Goal: Task Accomplishment & Management: Use online tool/utility

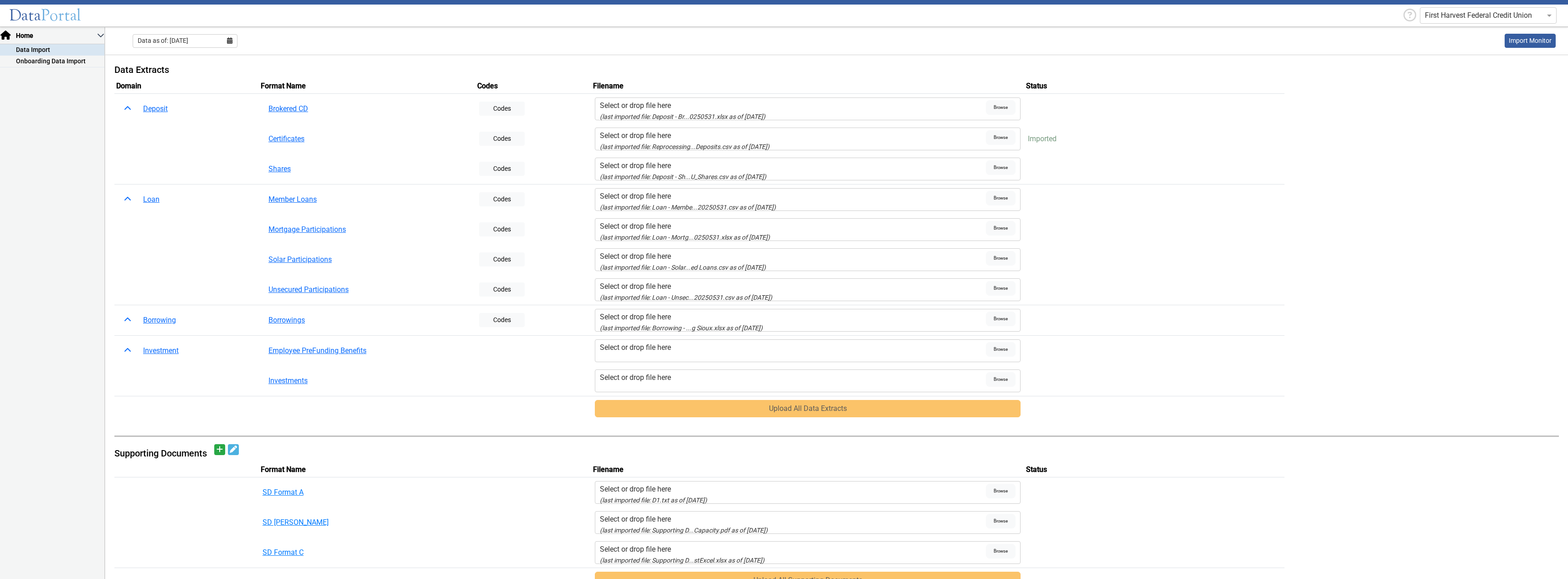
scroll to position [319, 0]
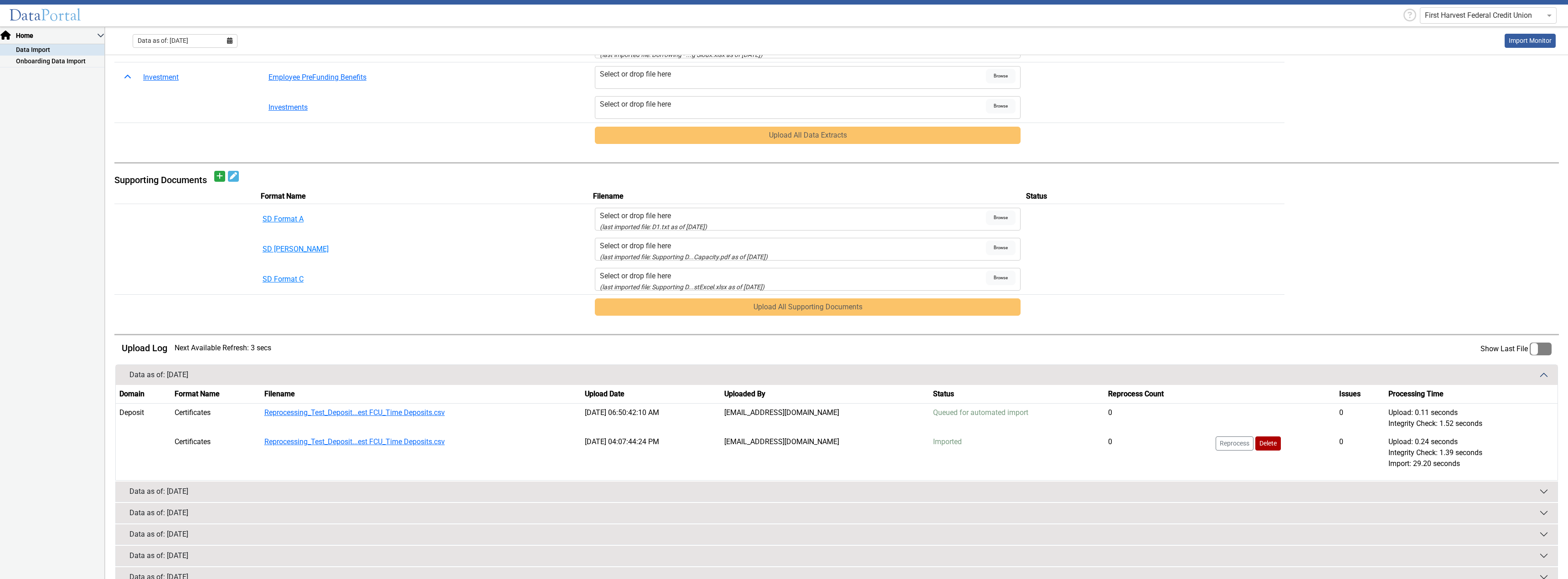
click at [1046, 486] on button "Data as of: [DATE]" at bounding box center [836, 491] width 1442 height 20
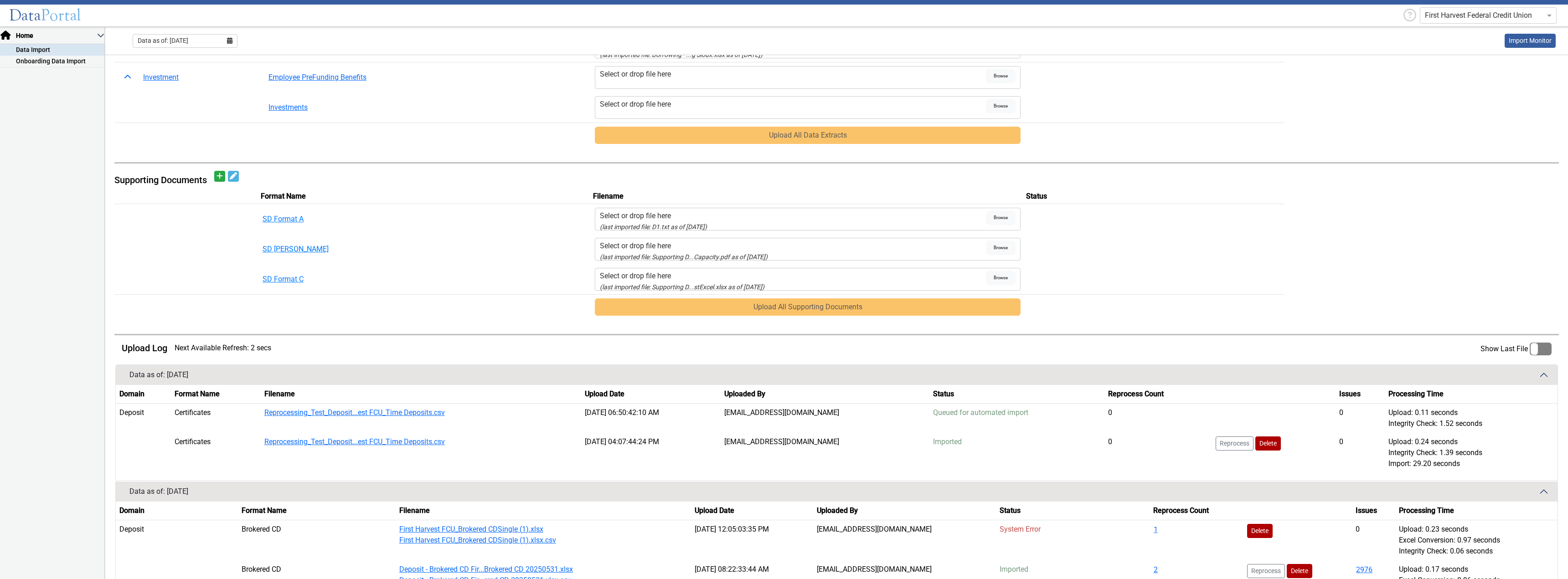
scroll to position [456, 0]
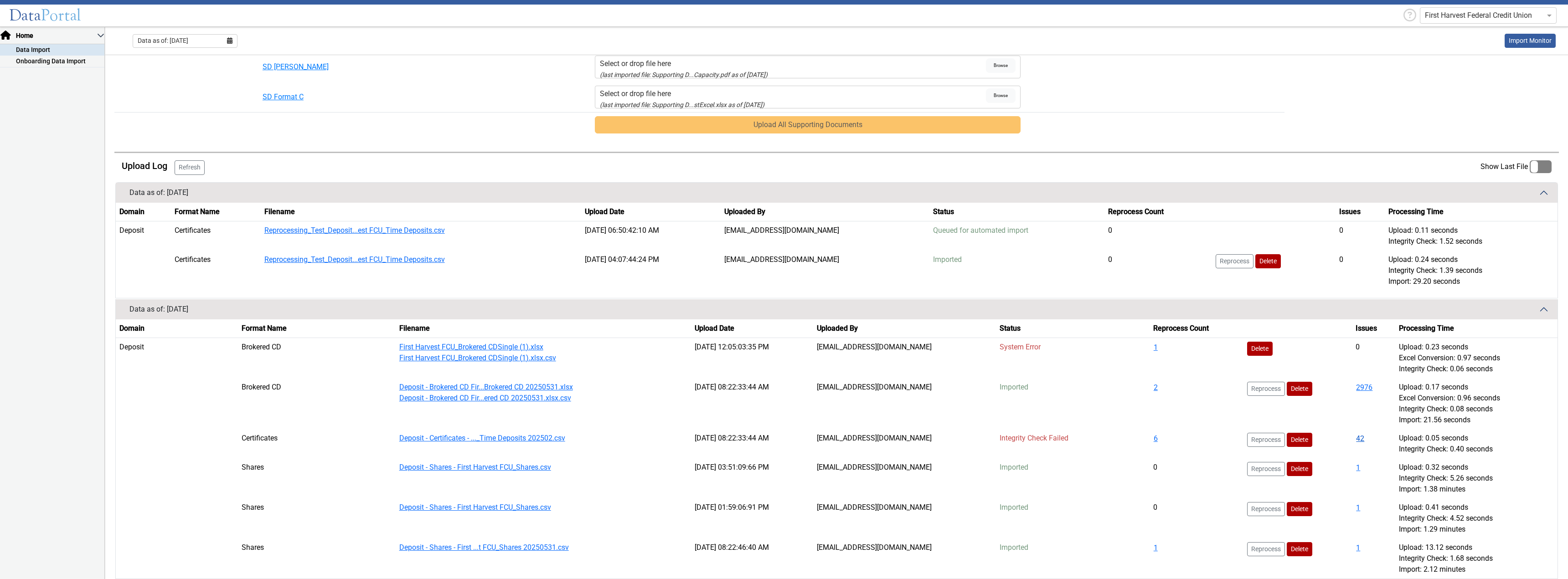
click at [1356, 439] on button "42" at bounding box center [1360, 438] width 9 height 12
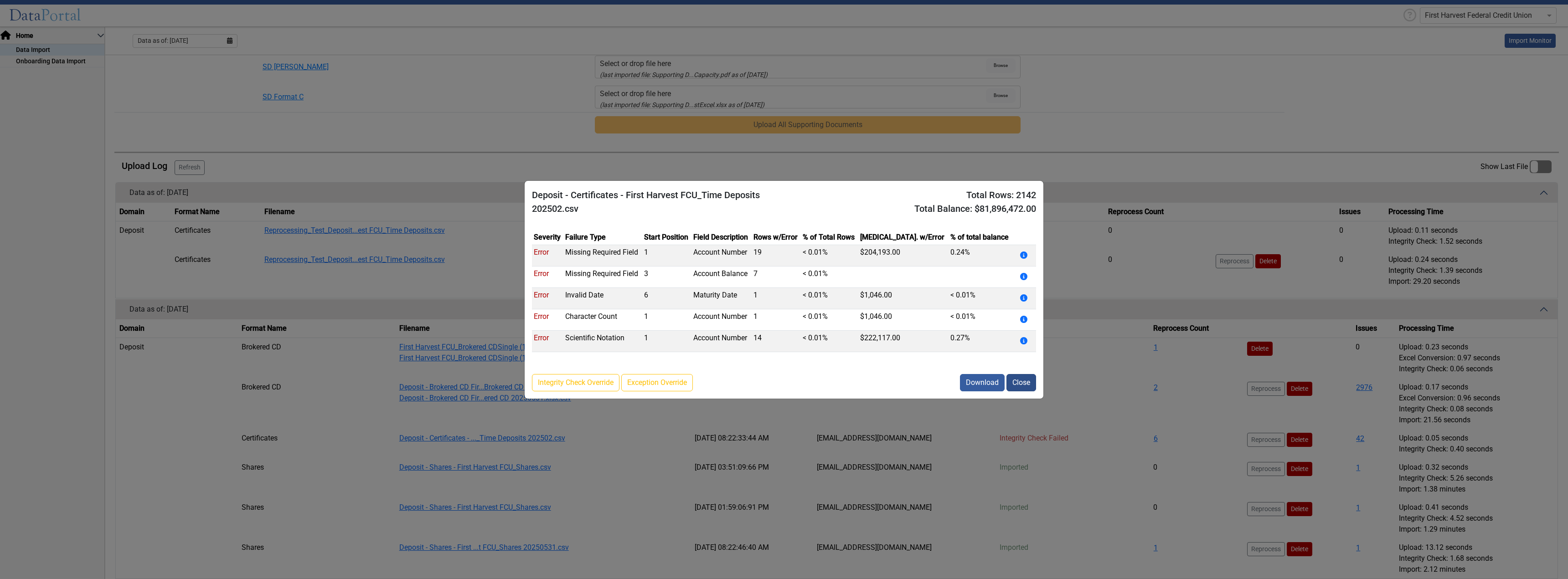
click at [1023, 383] on button "Close" at bounding box center [1021, 383] width 30 height 17
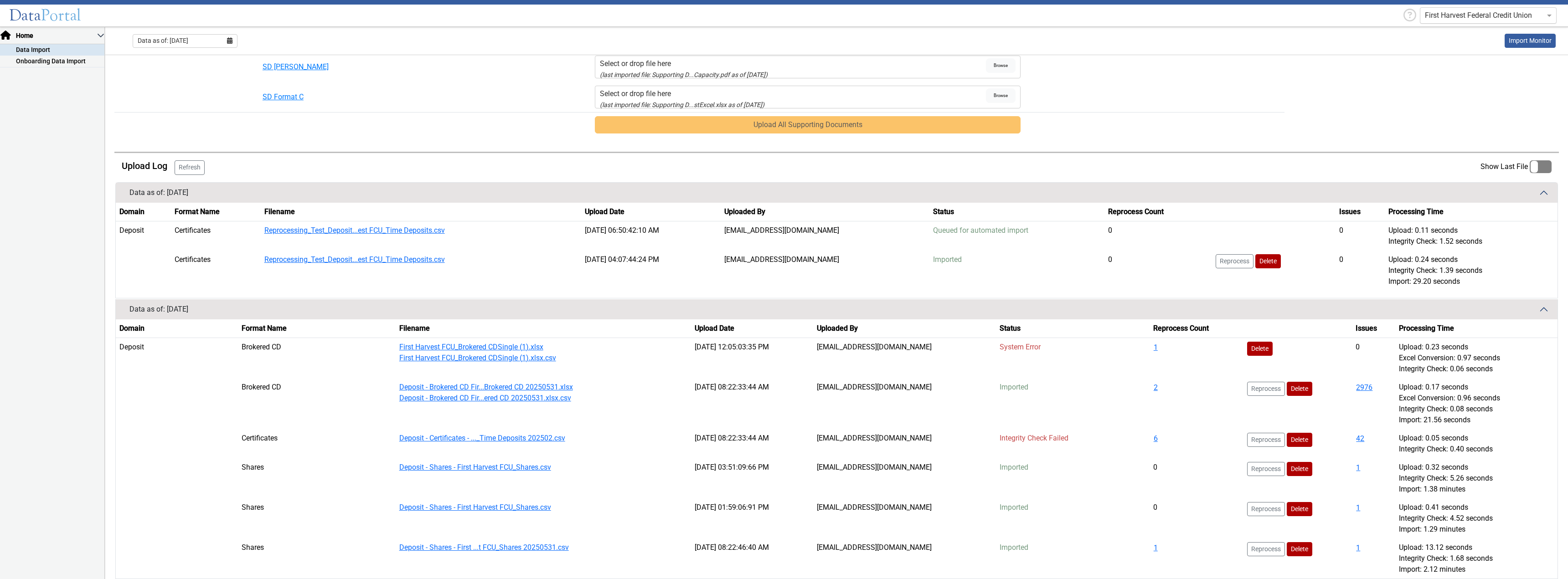
click at [1441, 15] on input "text" at bounding box center [1479, 15] width 108 height 11
type input "corda"
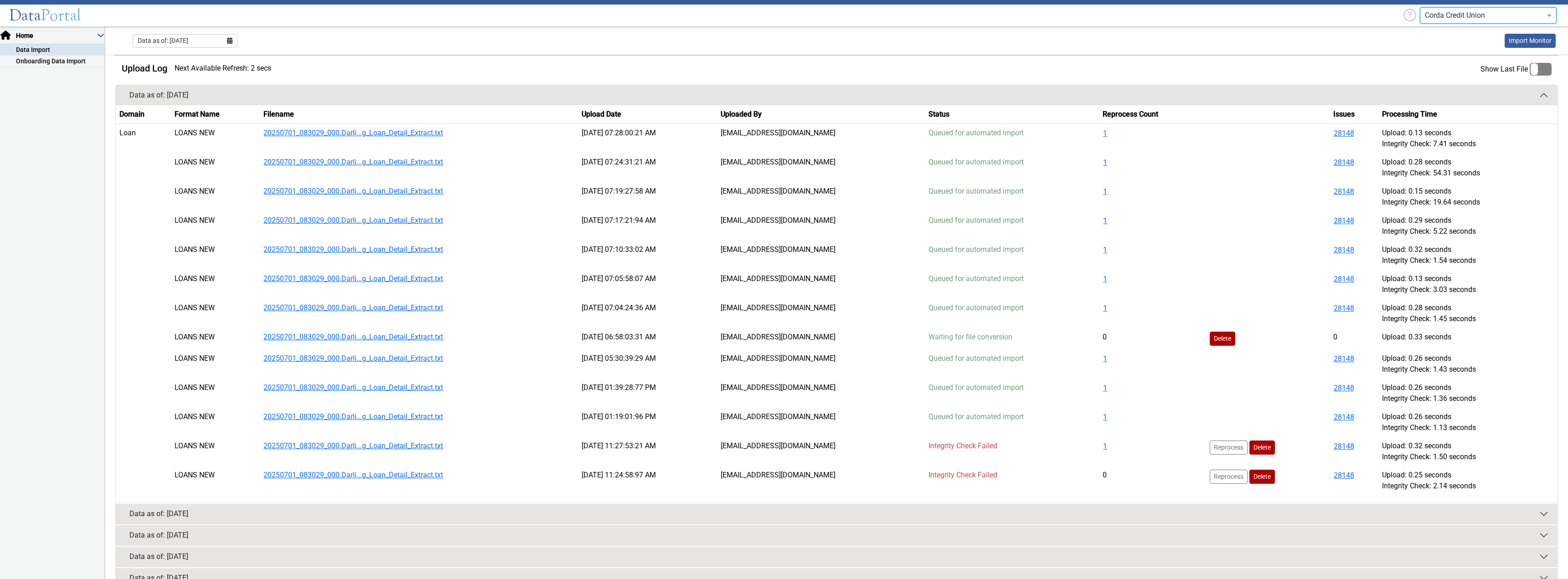
scroll to position [699, 0]
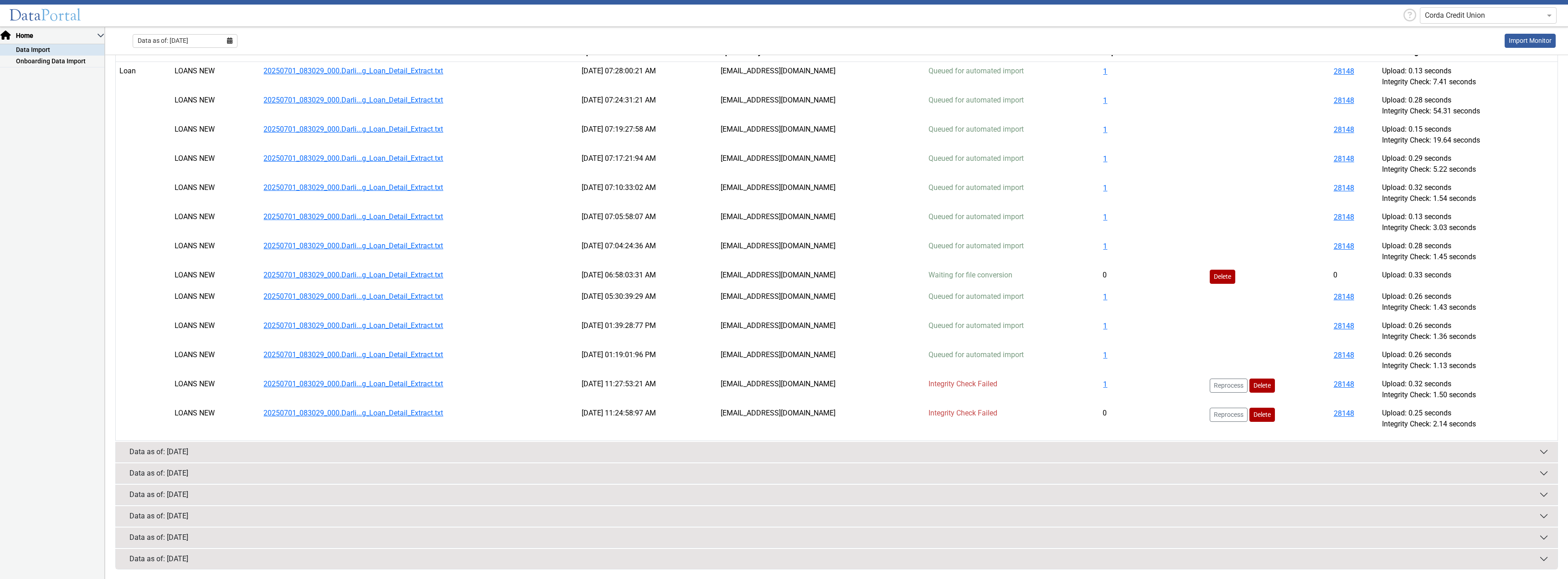
click at [1094, 514] on button "Data as of: [DATE]" at bounding box center [836, 516] width 1442 height 20
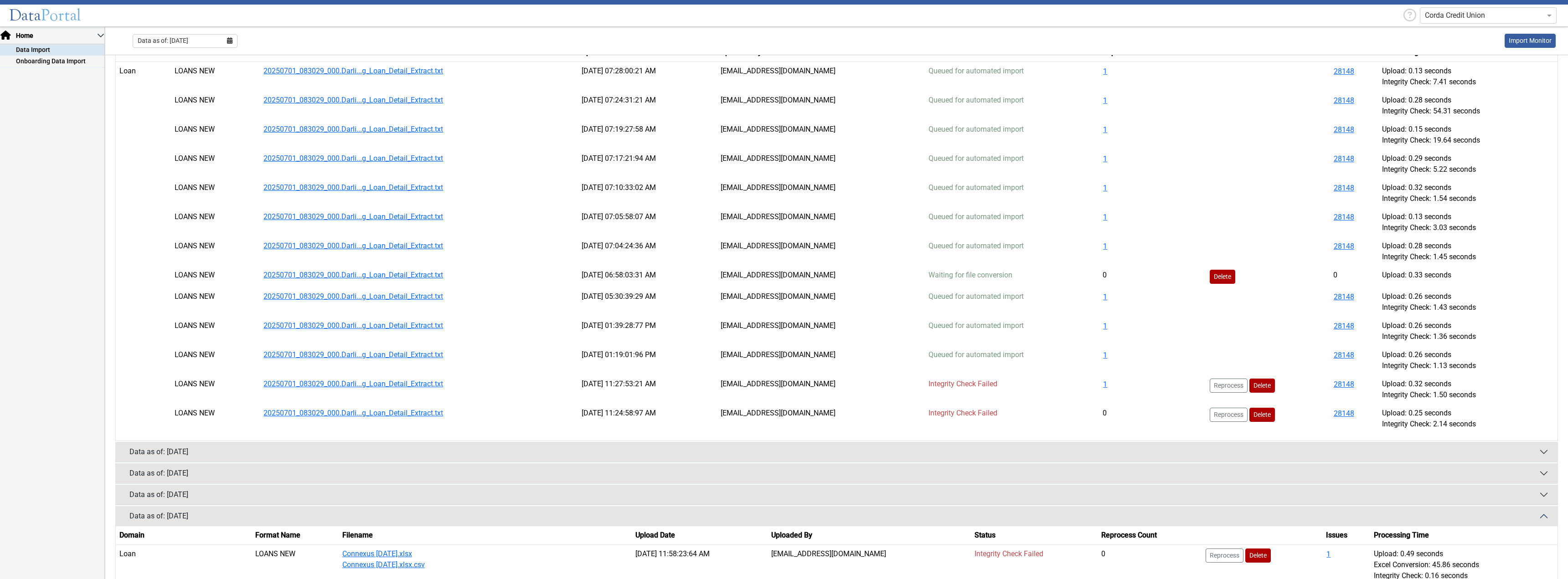
scroll to position [813, 0]
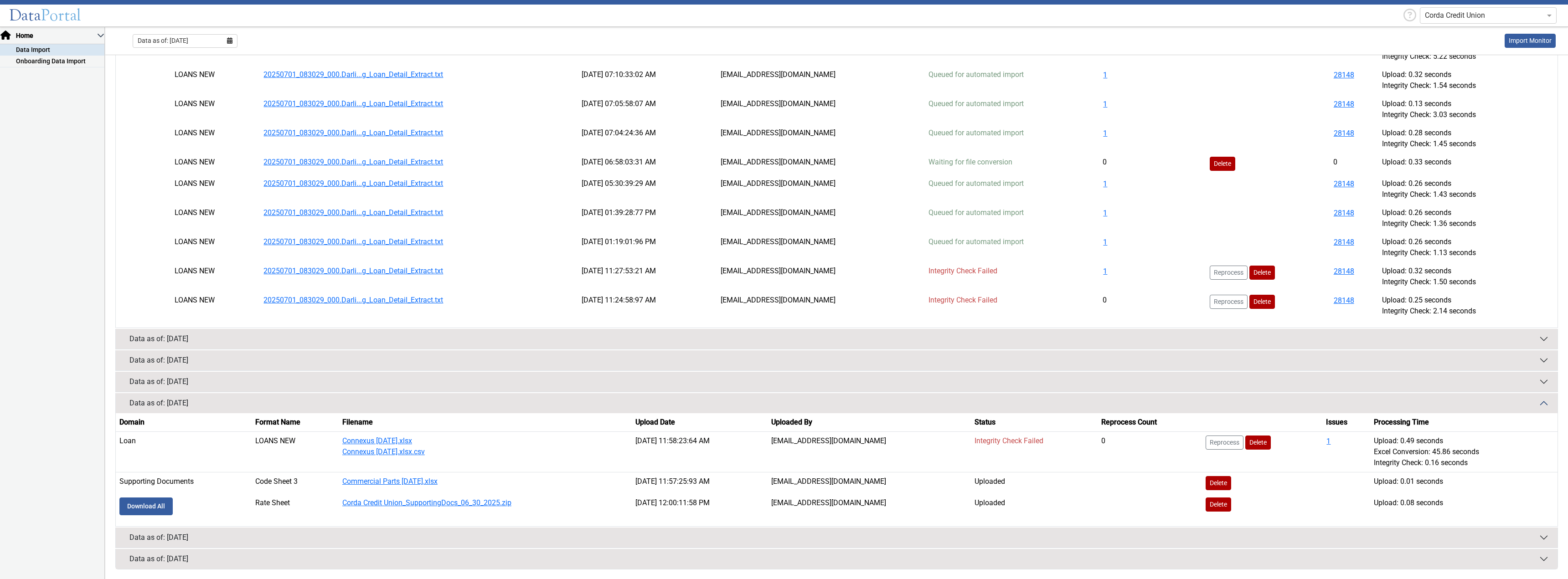
click at [1183, 400] on button "Data as of: [DATE]" at bounding box center [836, 403] width 1442 height 20
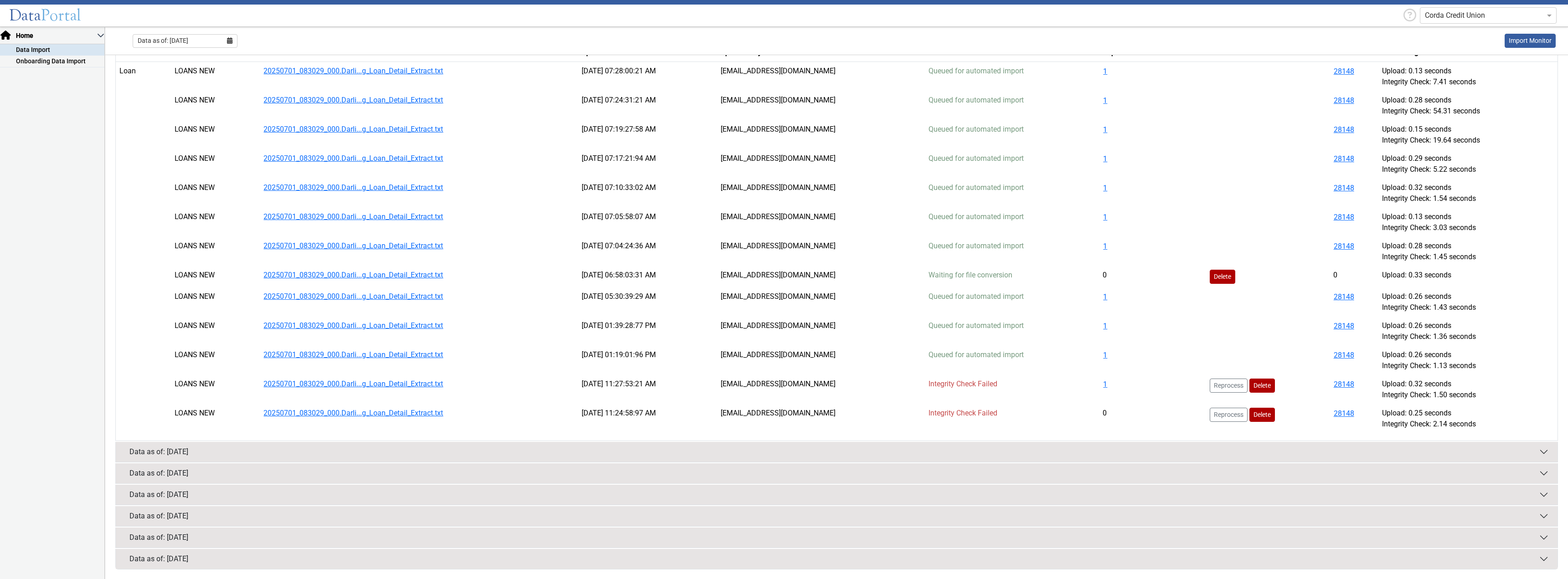
click at [1168, 493] on button "Data as of: [DATE]" at bounding box center [836, 494] width 1442 height 20
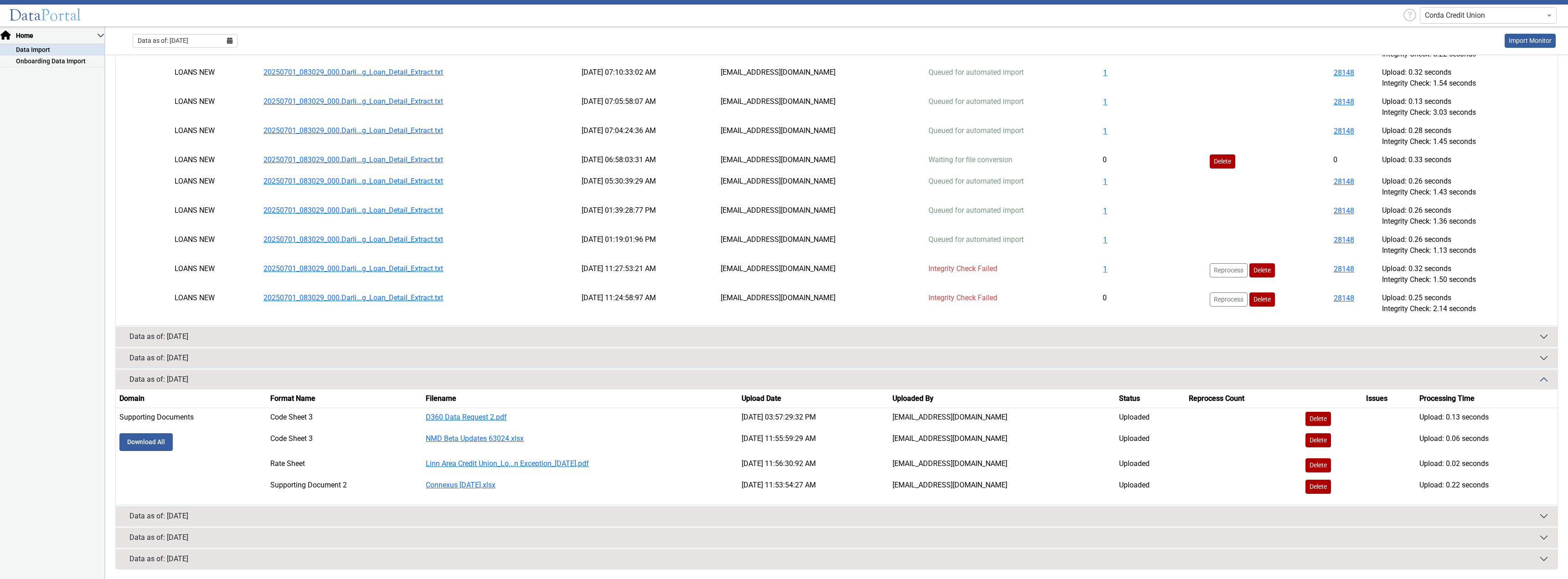
click at [1133, 376] on button "Data as of: [DATE]" at bounding box center [836, 379] width 1442 height 20
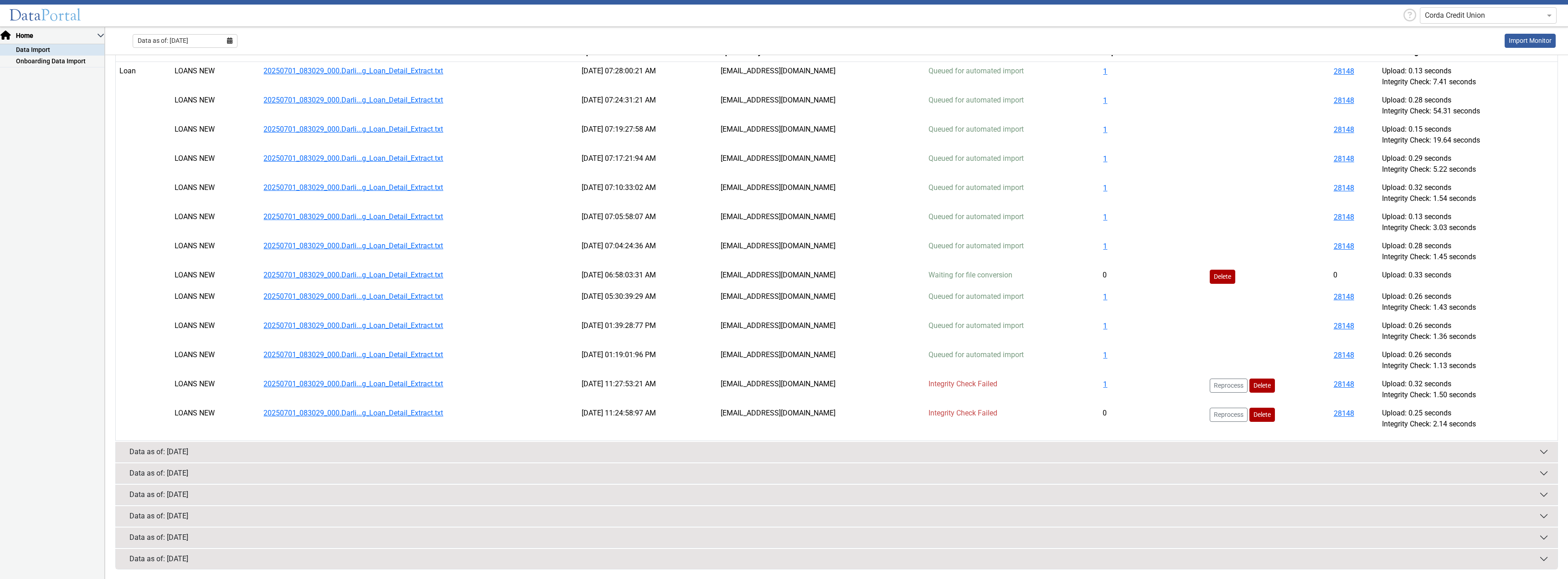
click at [1145, 474] on button "Data as of: [DATE]" at bounding box center [836, 473] width 1442 height 20
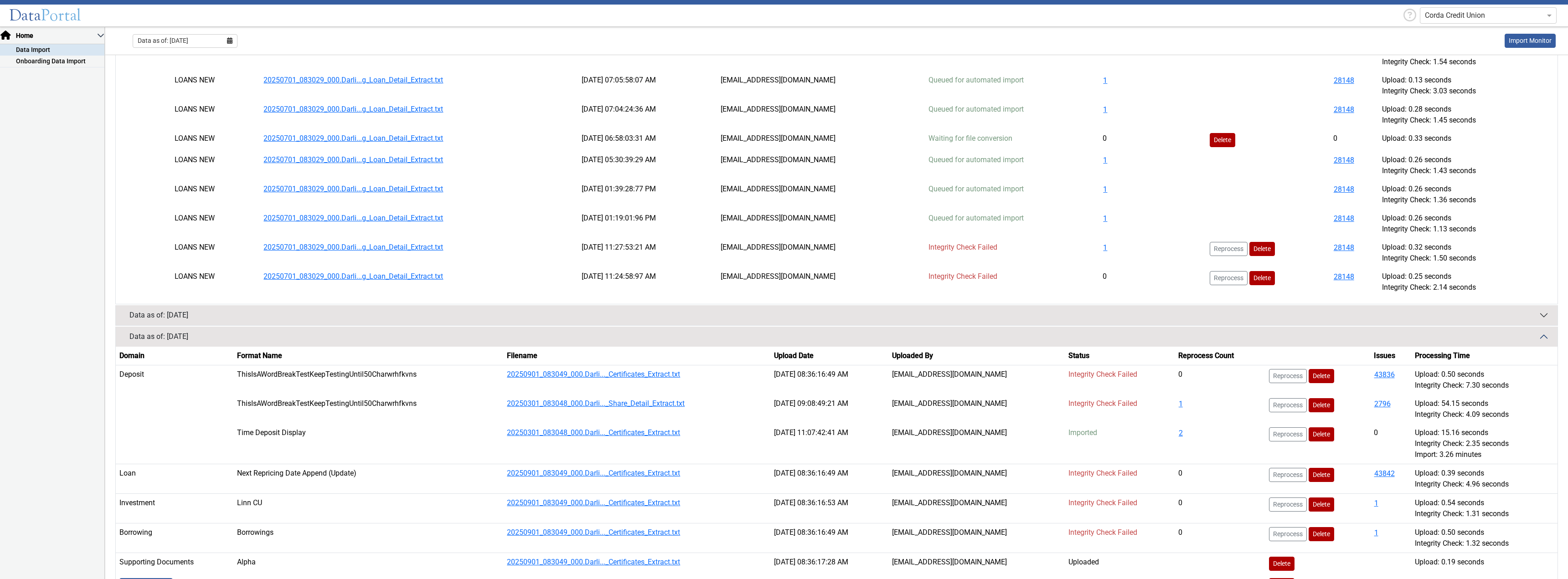
scroll to position [927, 0]
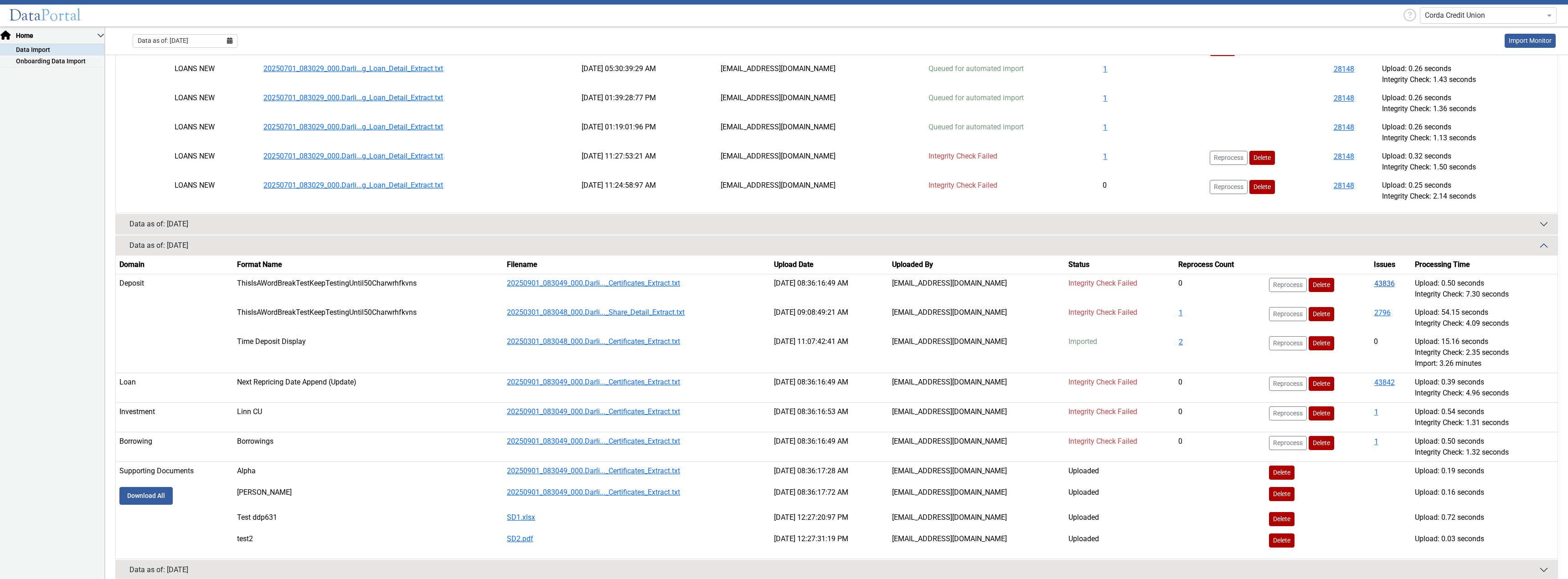
click at [1382, 282] on button "43836" at bounding box center [1384, 283] width 21 height 12
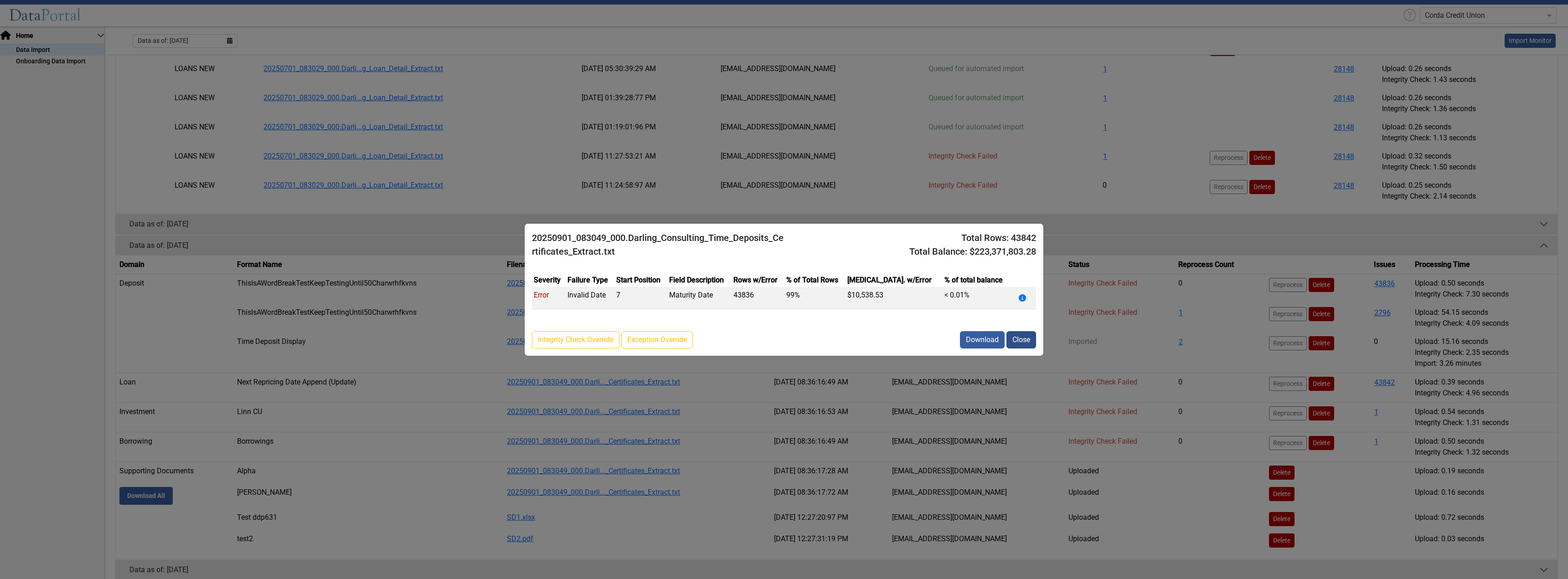
click at [1021, 339] on button "Close" at bounding box center [1021, 339] width 30 height 17
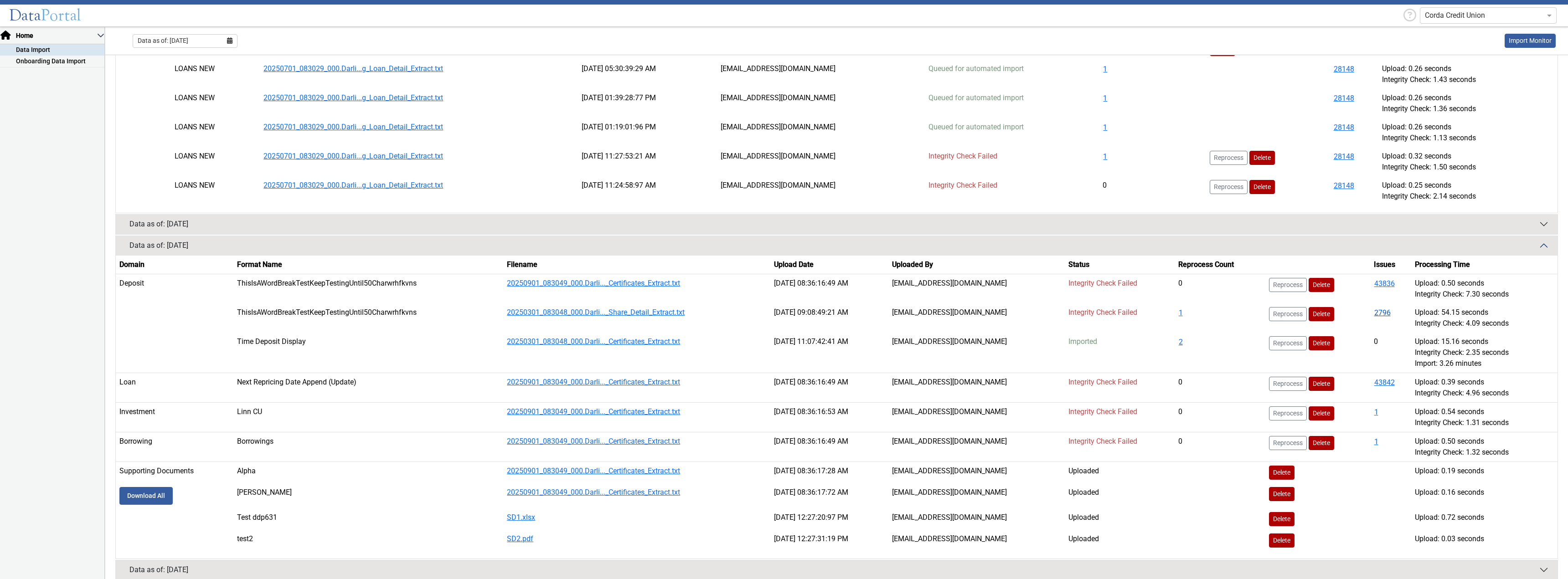
click at [1376, 313] on button "2796" at bounding box center [1382, 313] width 17 height 12
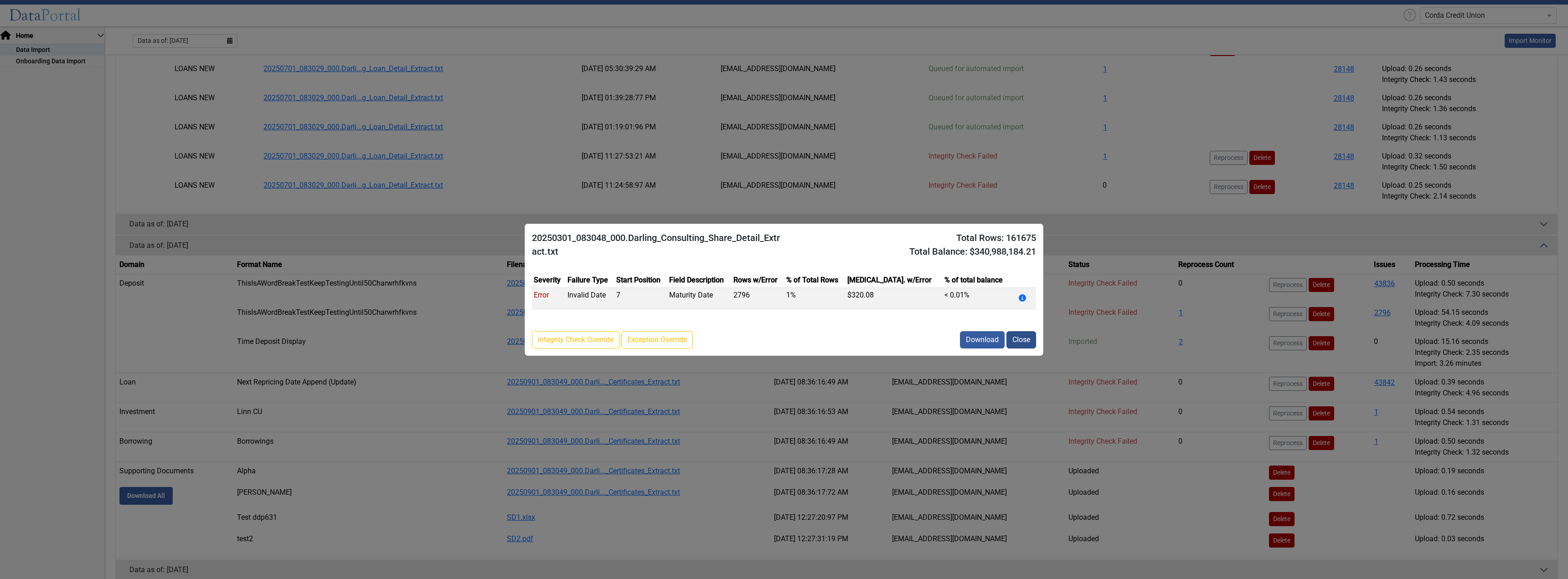
click at [1017, 340] on button "Close" at bounding box center [1021, 339] width 30 height 17
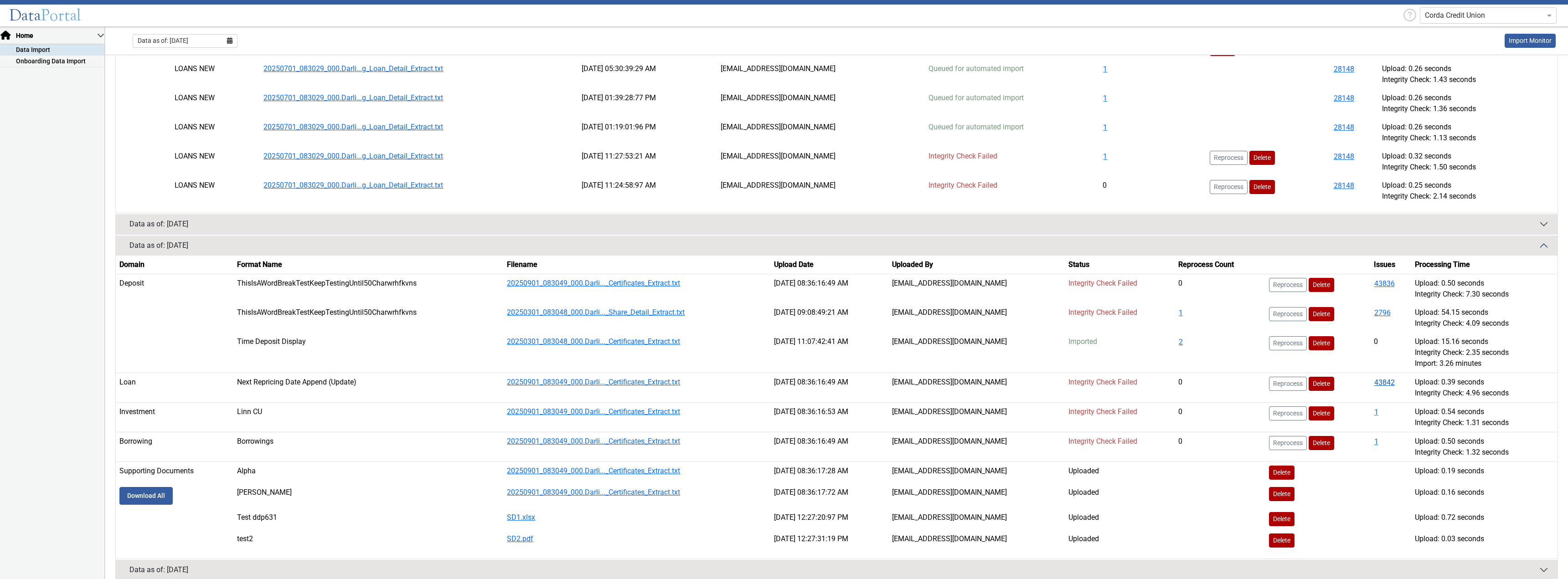
click at [1379, 382] on button "43842" at bounding box center [1384, 382] width 21 height 12
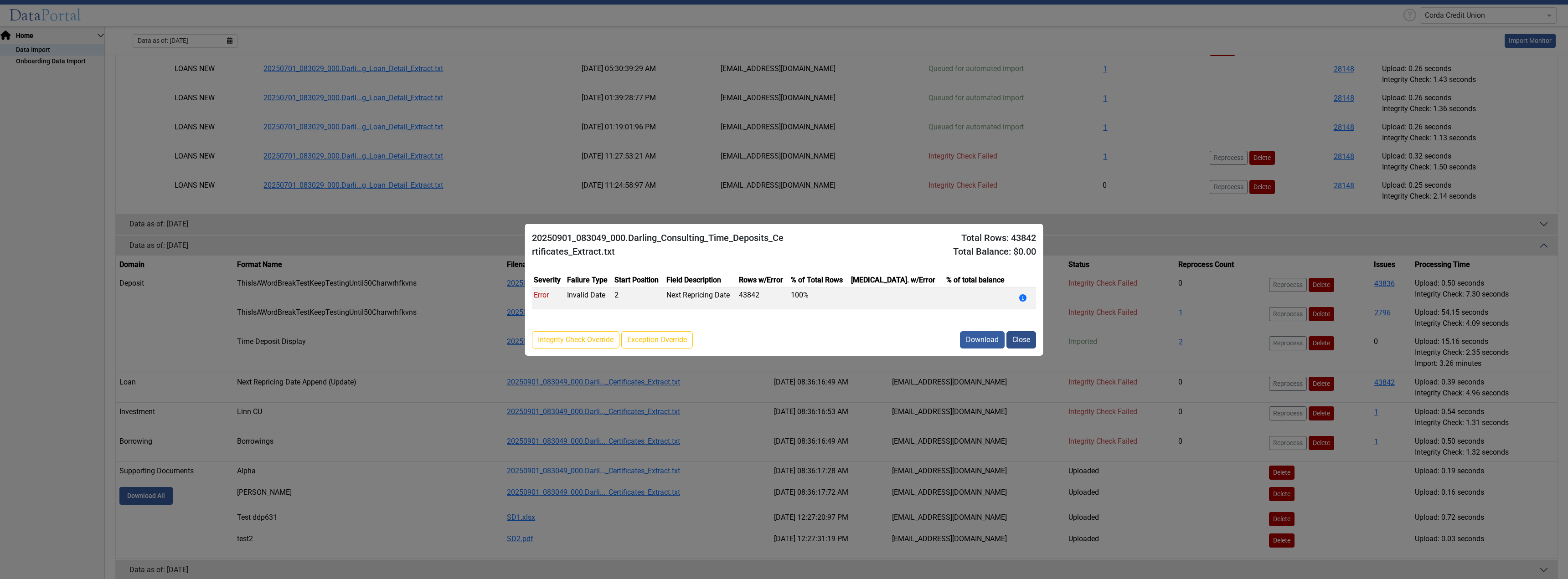
click at [1027, 340] on button "Close" at bounding box center [1021, 339] width 30 height 17
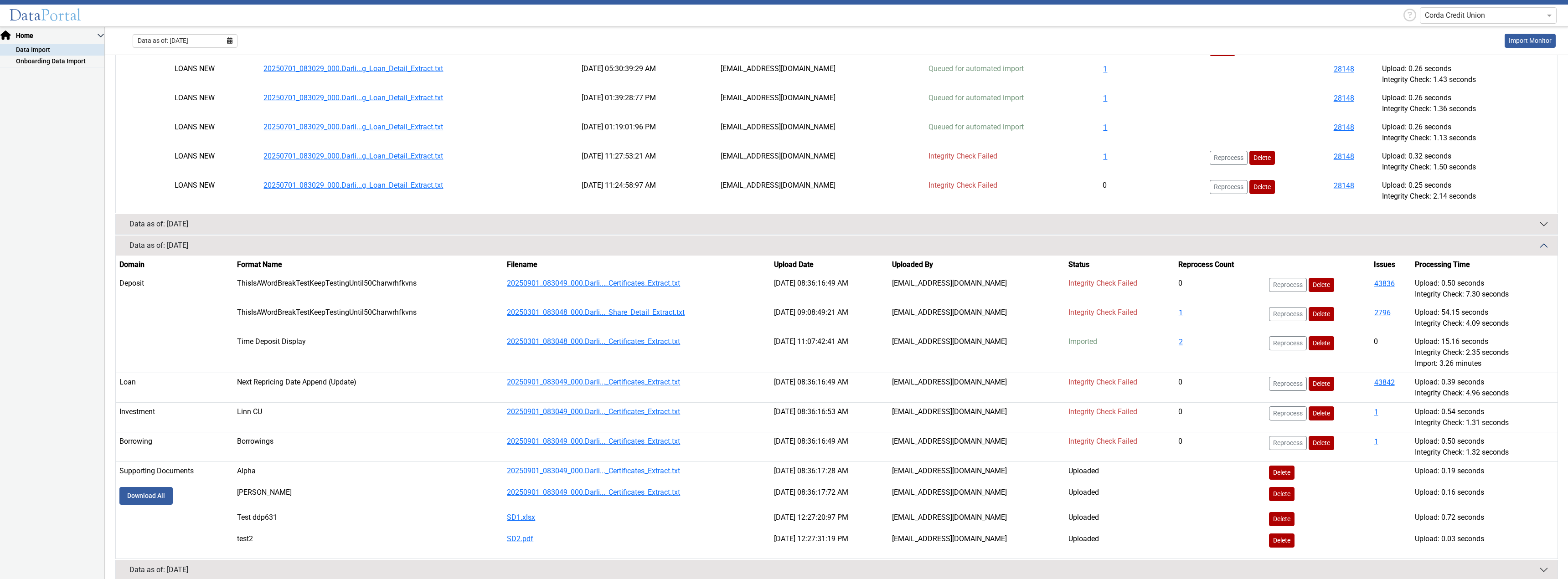
click at [1315, 222] on button "Data as of: [DATE]" at bounding box center [836, 224] width 1442 height 20
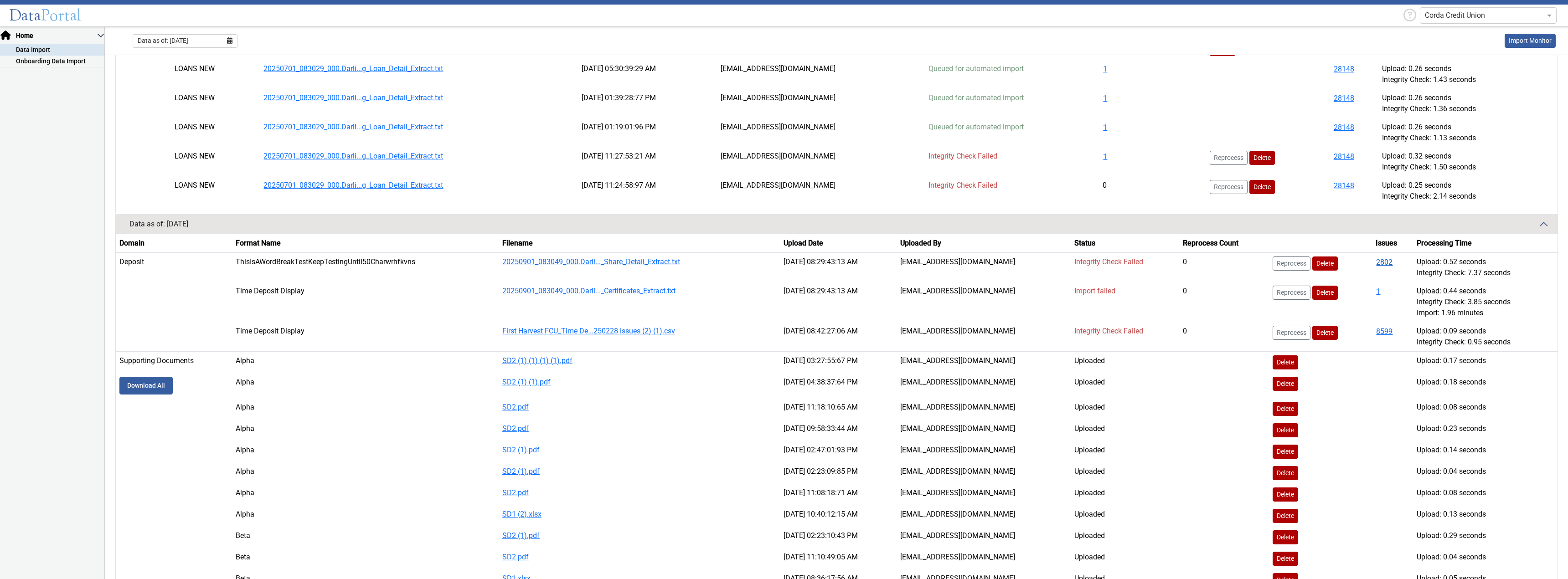
click at [1379, 264] on button "2802" at bounding box center [1384, 262] width 17 height 12
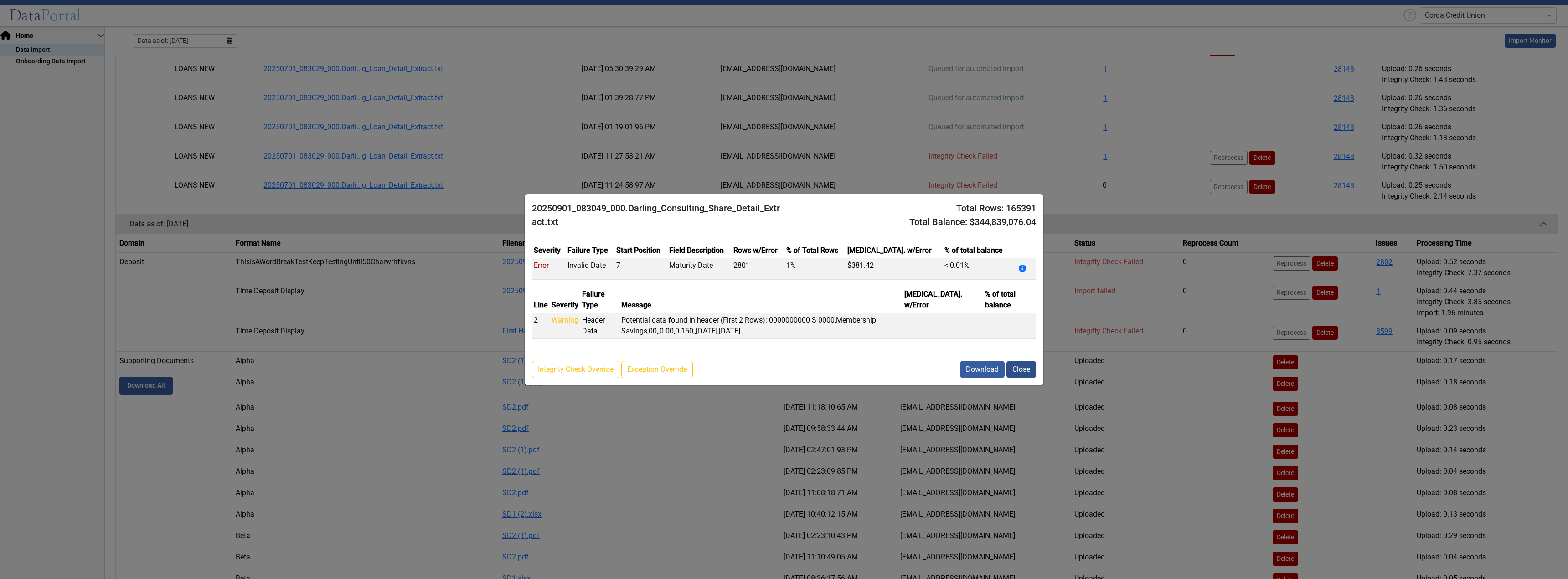
click at [1020, 371] on button "Close" at bounding box center [1021, 369] width 30 height 17
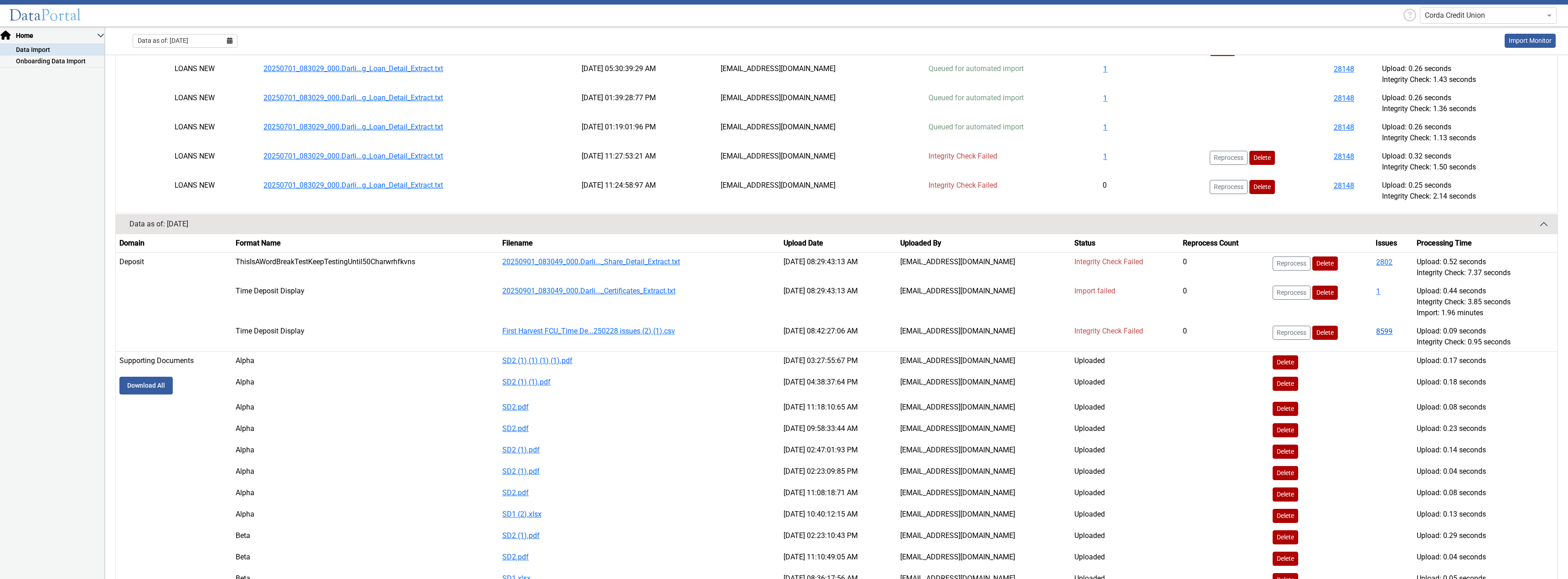
click at [1381, 330] on button "8599" at bounding box center [1384, 331] width 17 height 12
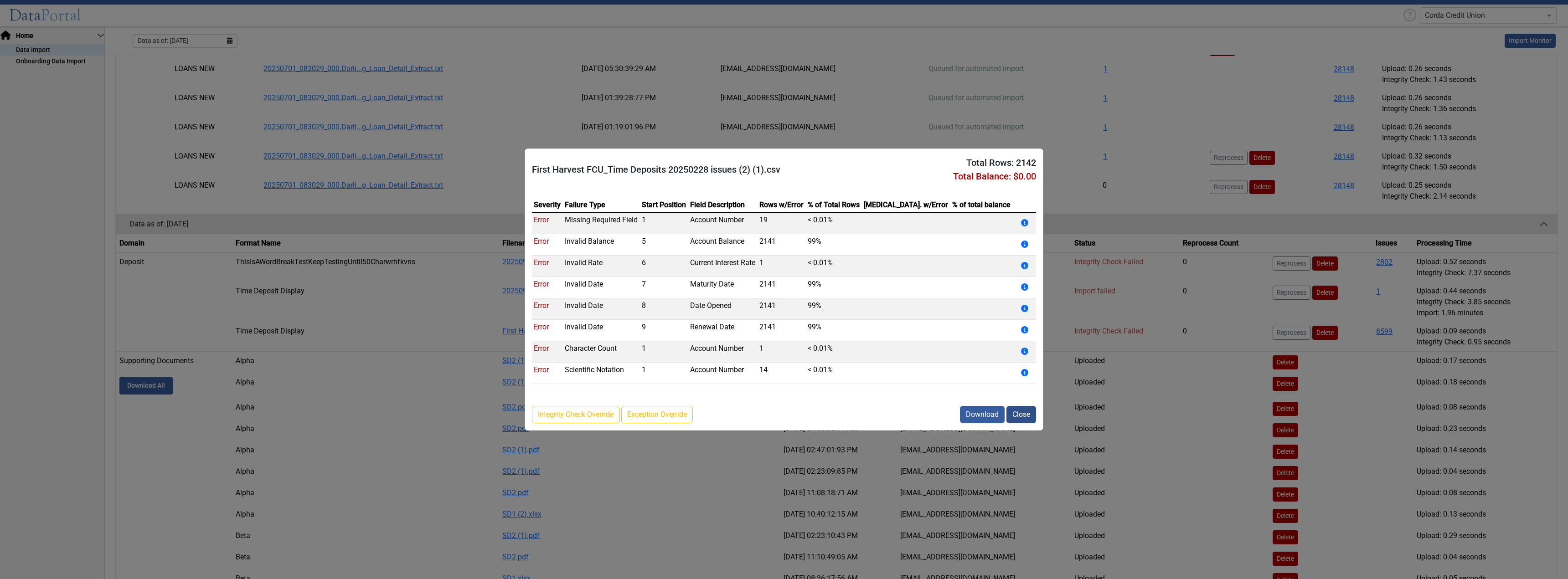
click at [1026, 419] on button "Close" at bounding box center [1021, 414] width 30 height 17
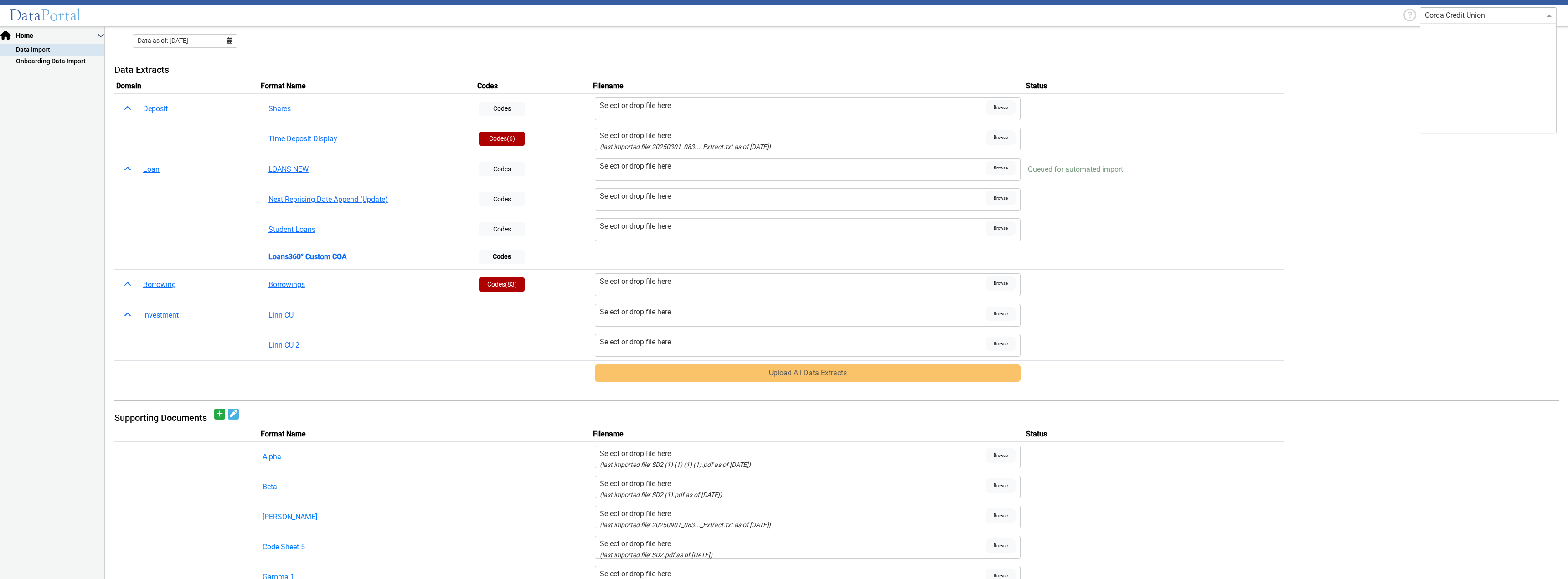
click at [1469, 13] on input "text" at bounding box center [1479, 15] width 108 height 11
type input "first har"
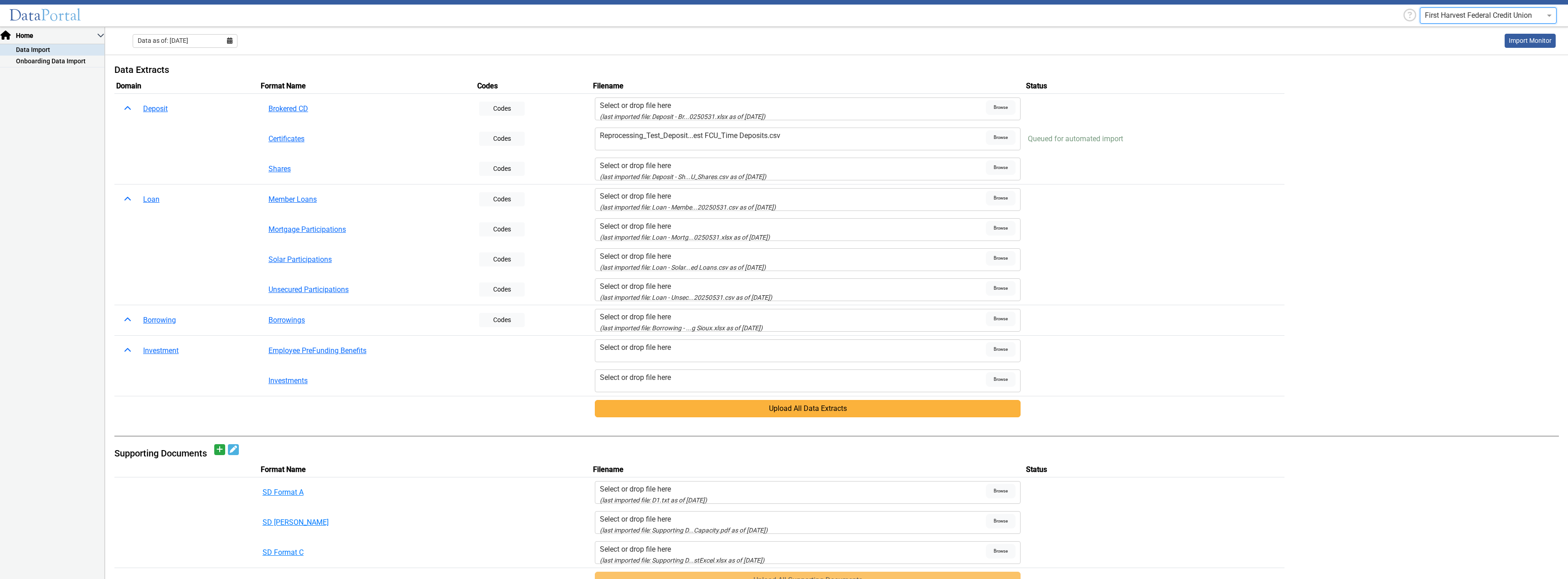
click at [836, 407] on button "Upload All Data Extracts" at bounding box center [808, 408] width 426 height 17
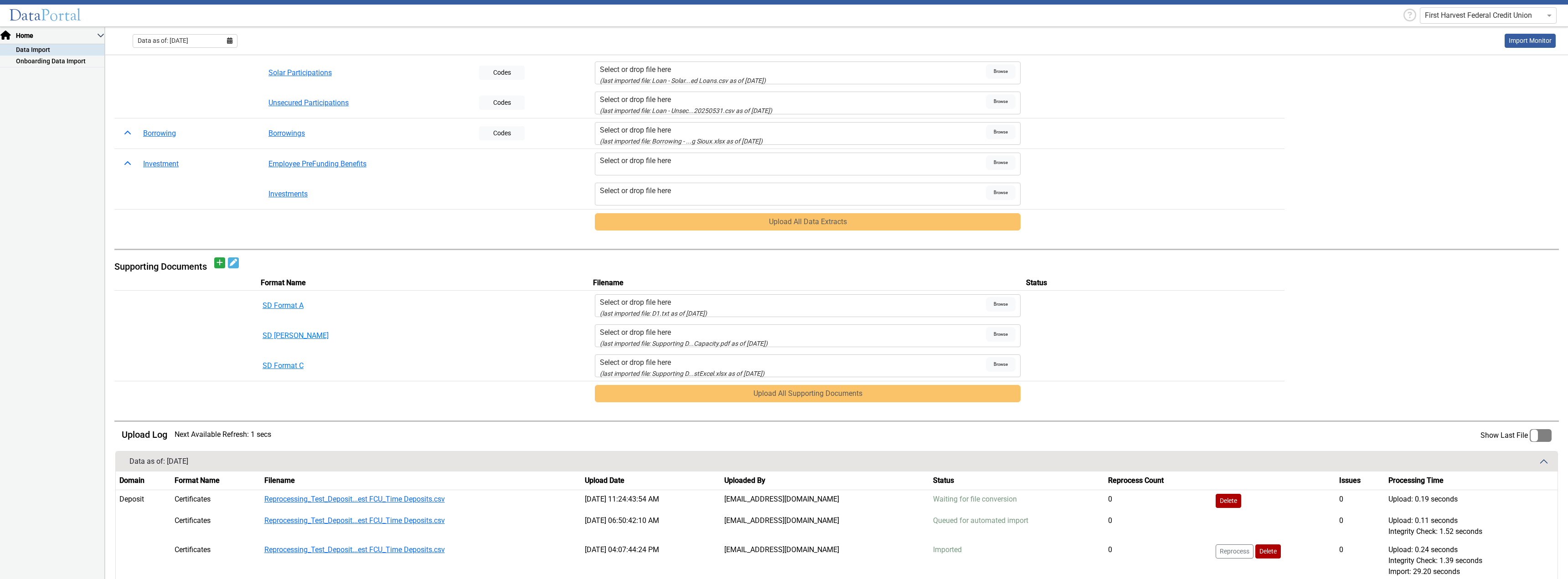
scroll to position [273, 0]
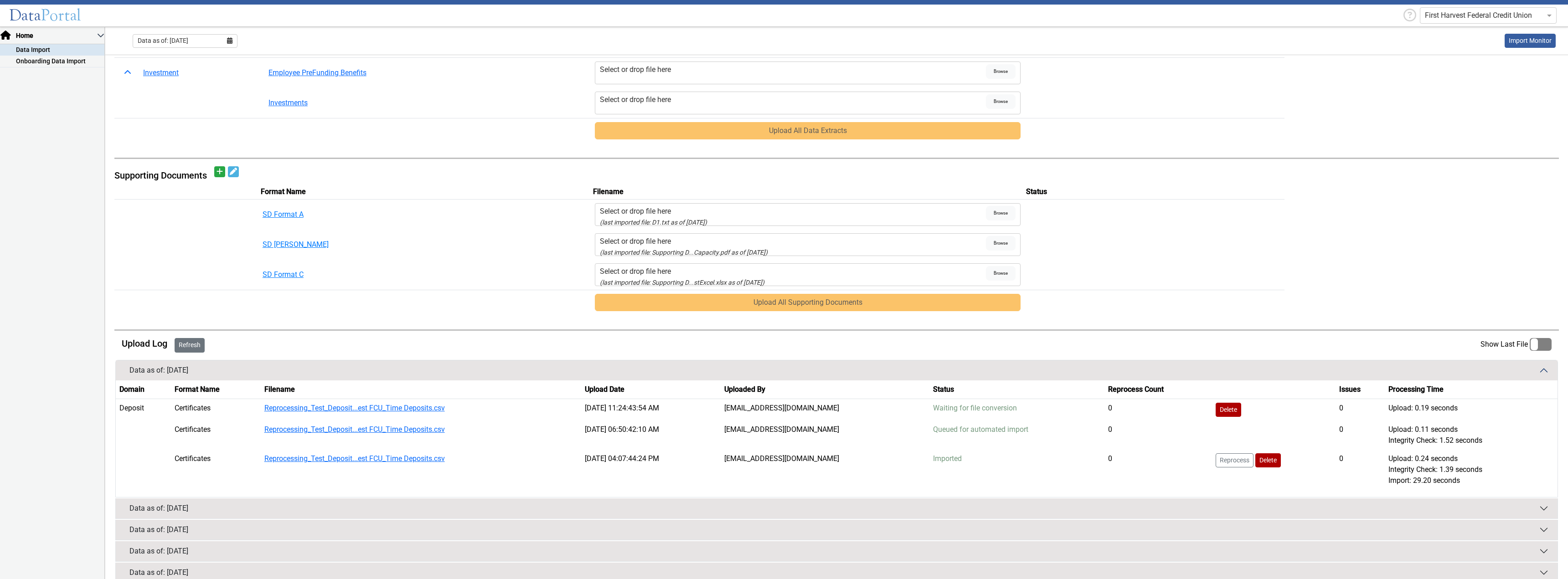
click at [187, 348] on button "Refresh" at bounding box center [189, 345] width 30 height 15
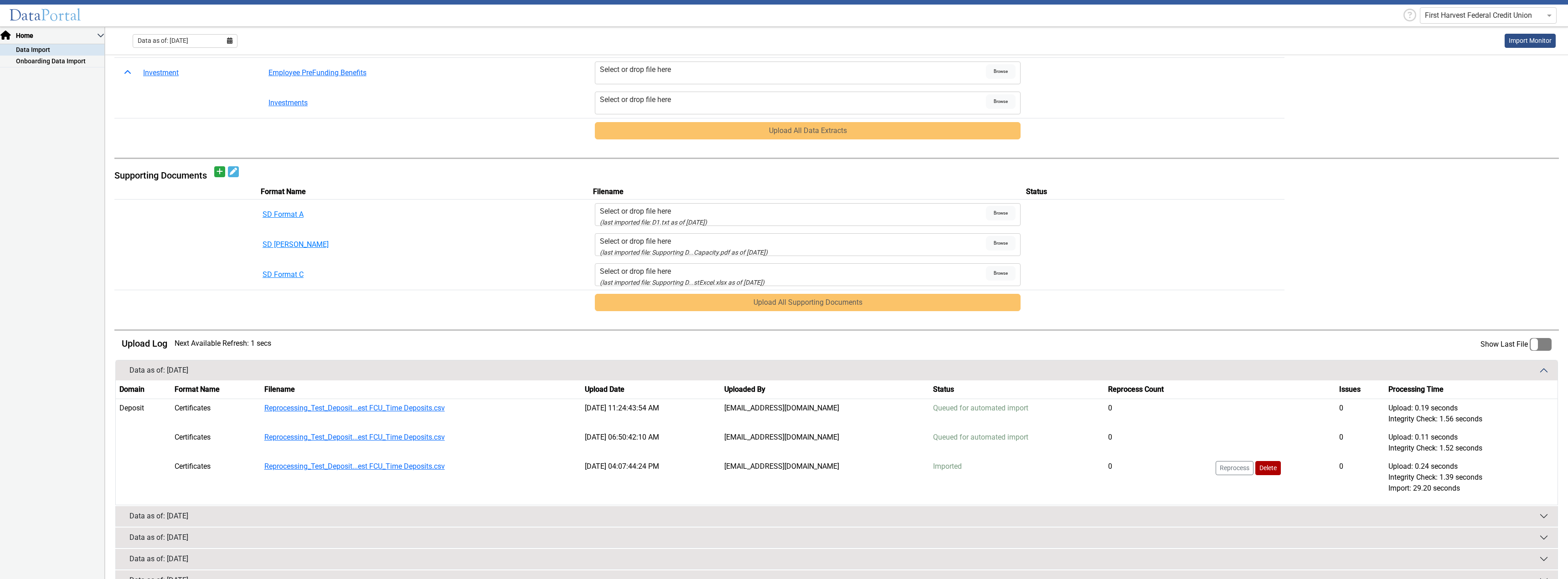
click at [1527, 44] on link "Import Monitor" at bounding box center [1530, 40] width 51 height 14
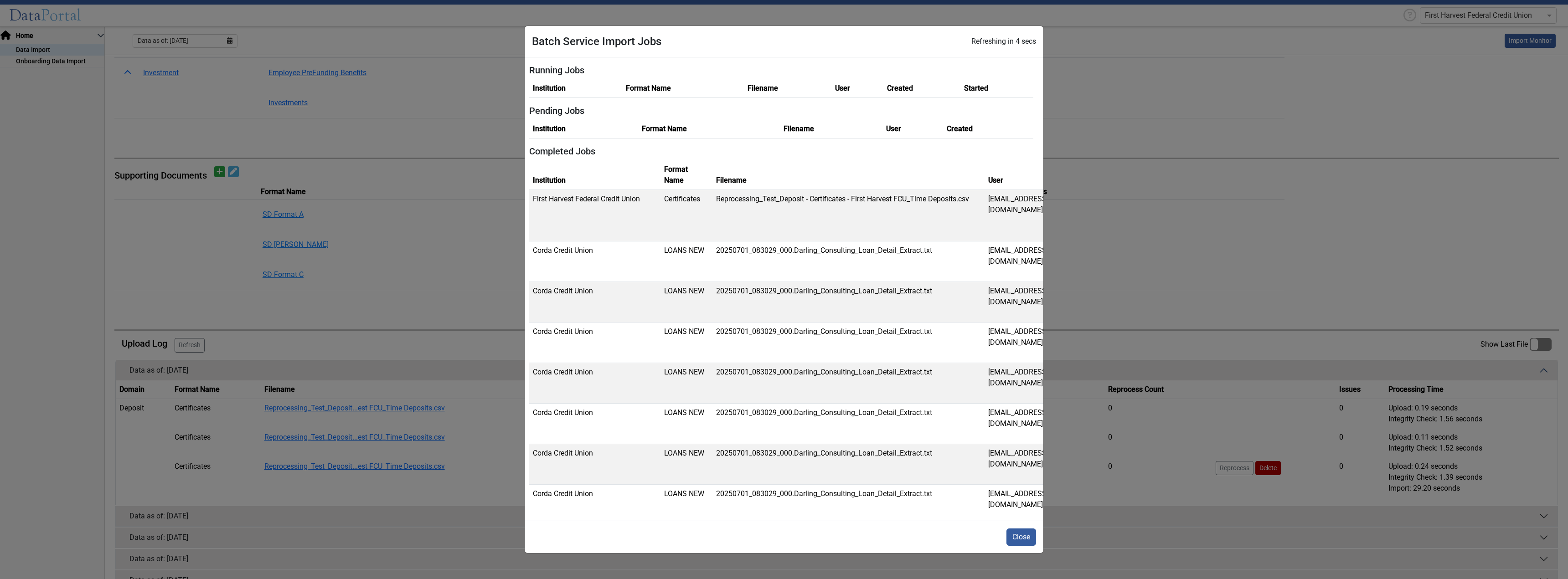
scroll to position [0, 0]
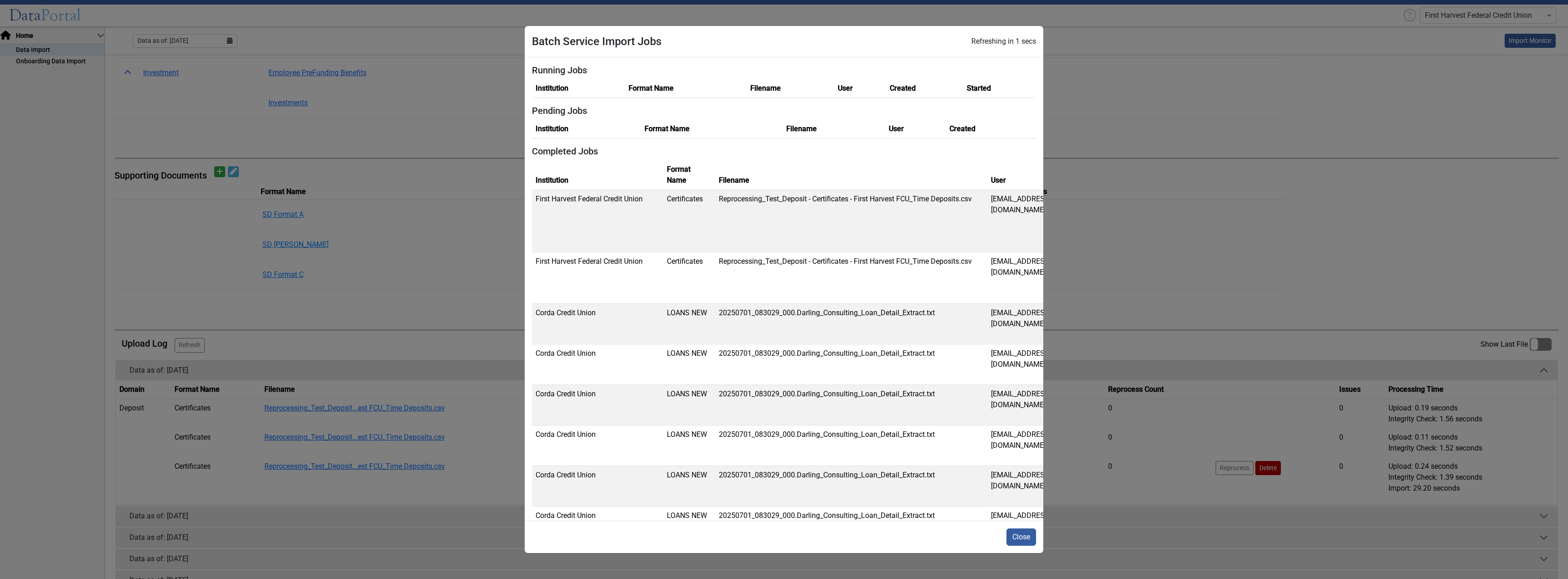
click at [937, 536] on div "Close" at bounding box center [784, 536] width 519 height 32
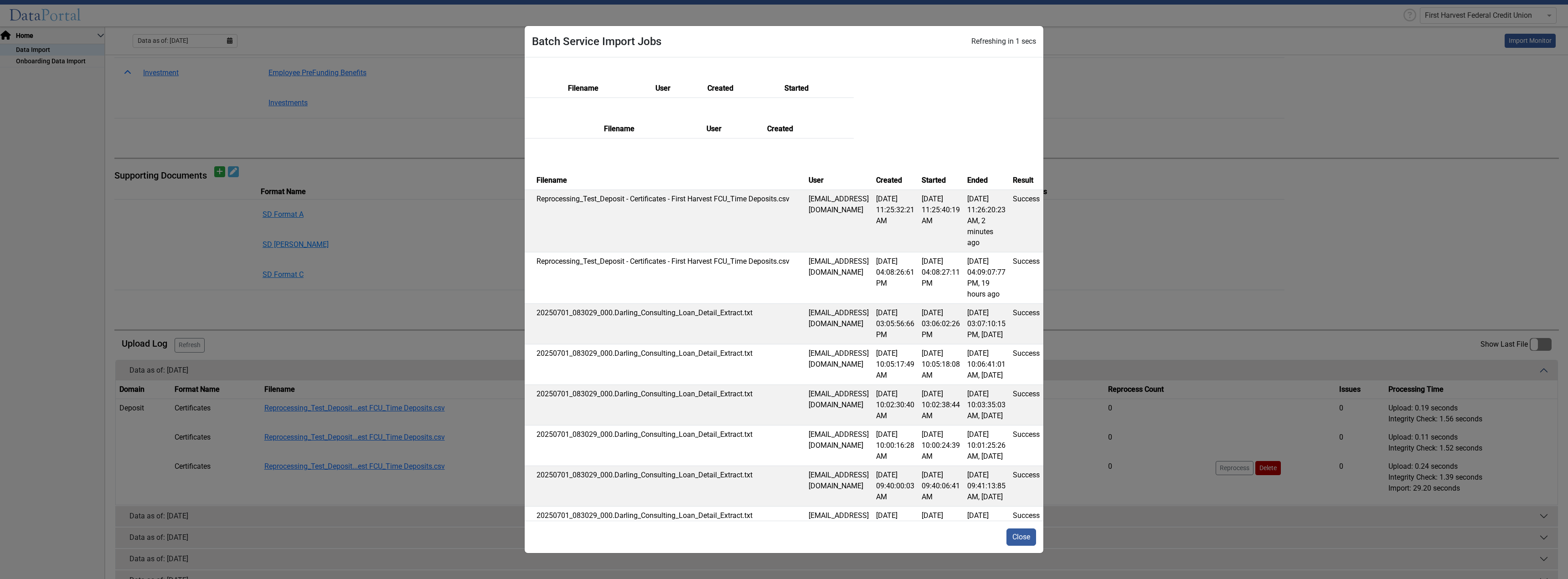
scroll to position [0, 247]
click at [1022, 535] on button "Close" at bounding box center [1021, 537] width 30 height 17
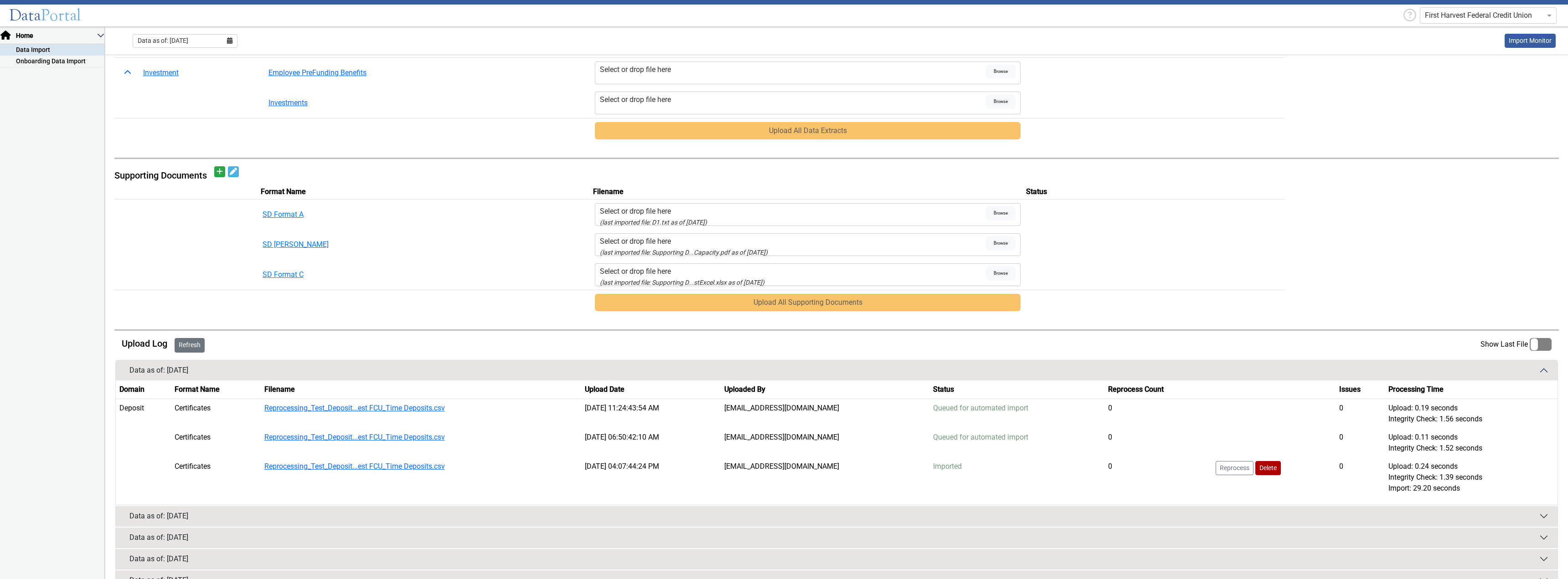
click at [204, 347] on button "Refresh" at bounding box center [189, 345] width 30 height 15
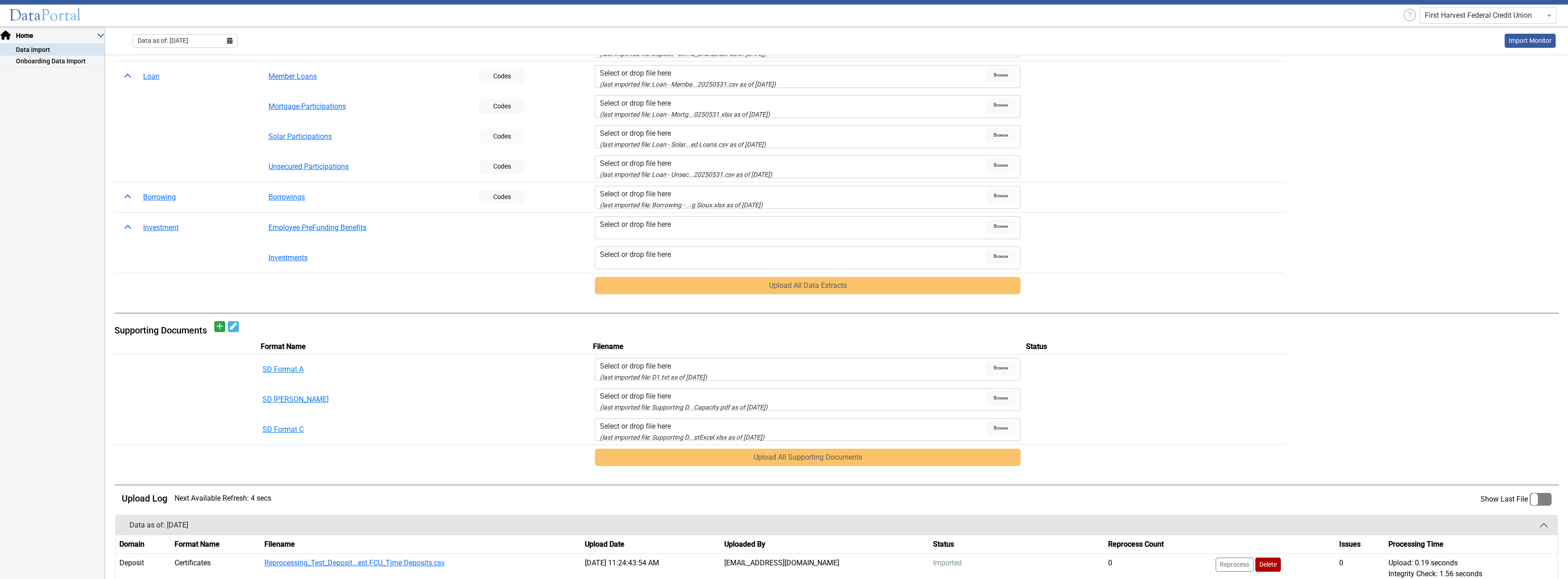
scroll to position [73, 0]
